Goal: Check status

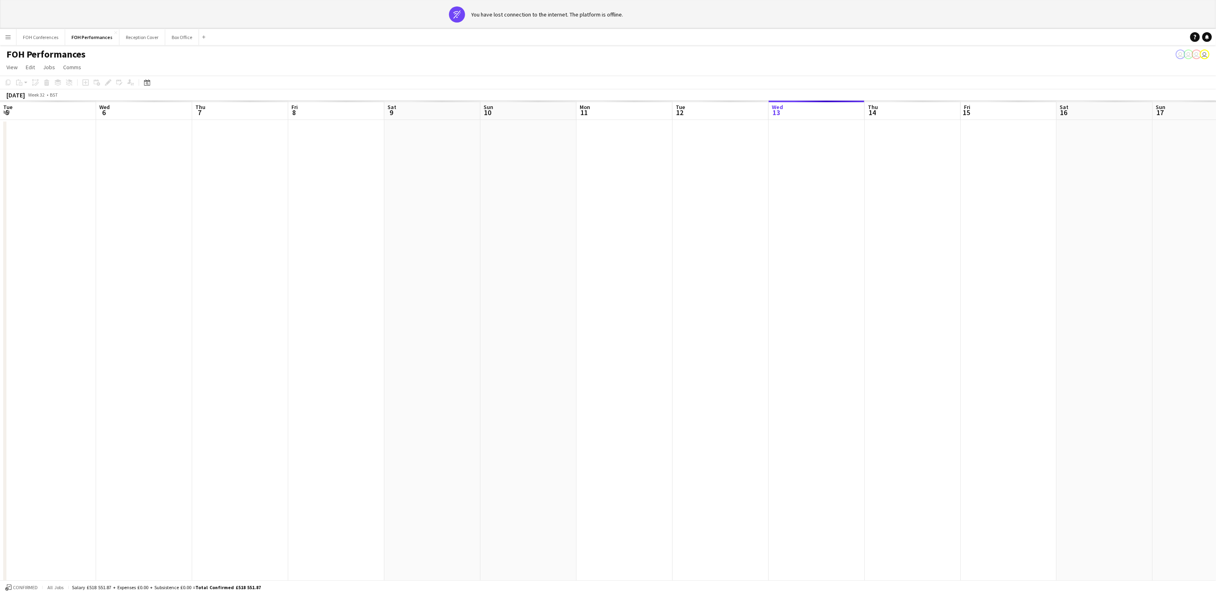
scroll to position [0, 192]
